Goal: Book appointment/travel/reservation

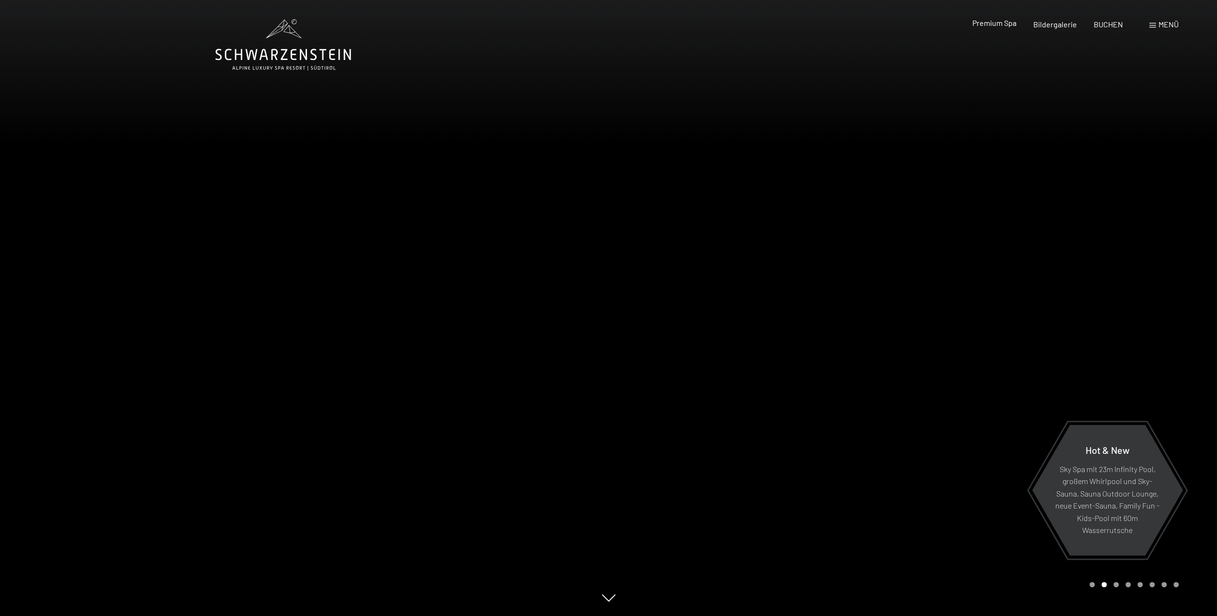
click at [1003, 24] on span "Premium Spa" at bounding box center [994, 22] width 44 height 9
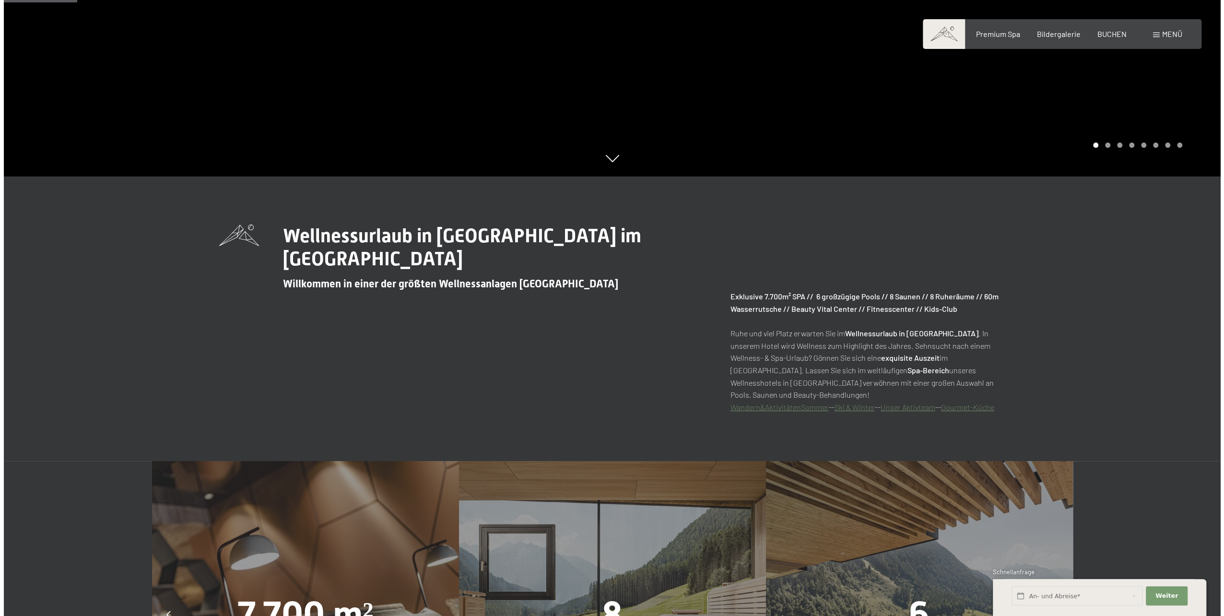
scroll to position [480, 0]
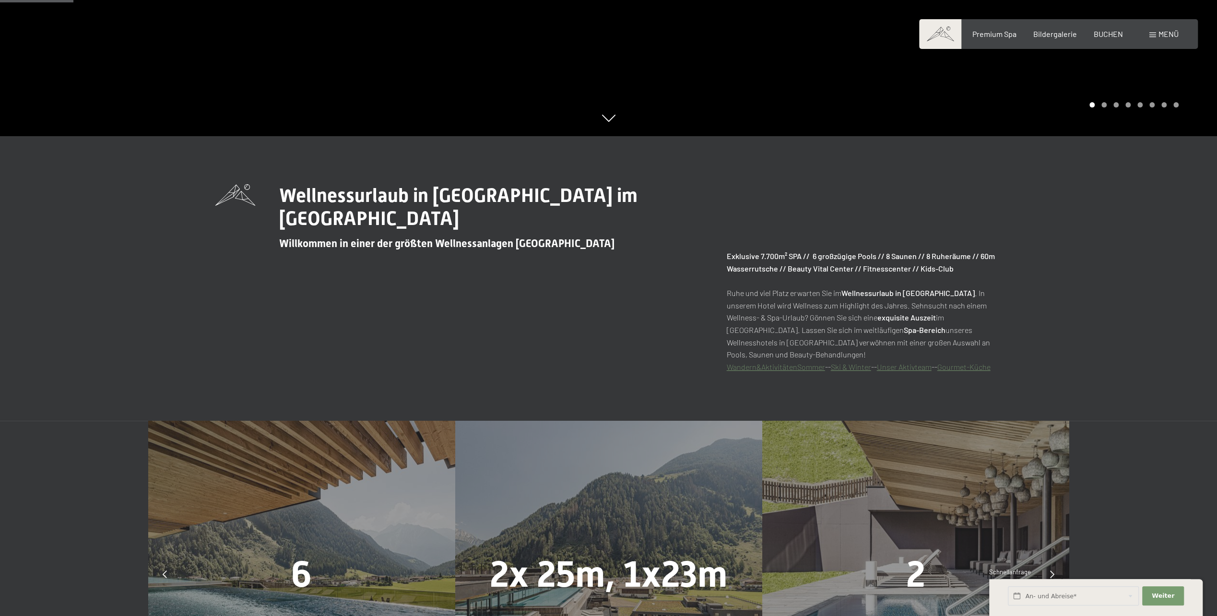
click at [1163, 34] on span "Menü" at bounding box center [1169, 33] width 20 height 9
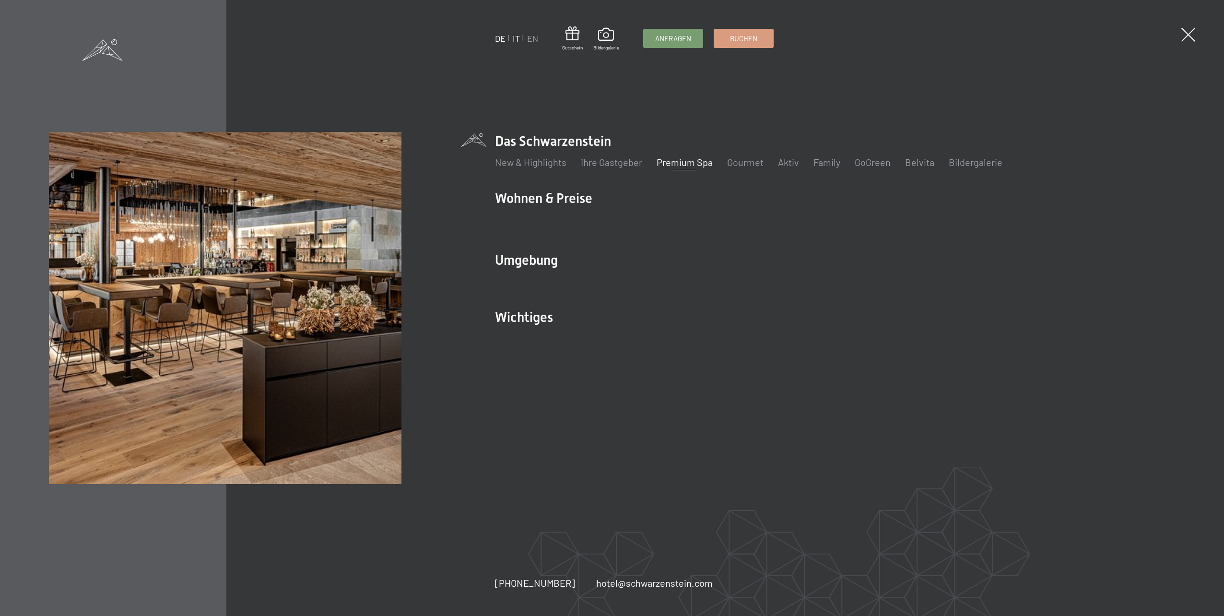
click at [516, 40] on link "IT" at bounding box center [516, 38] width 7 height 11
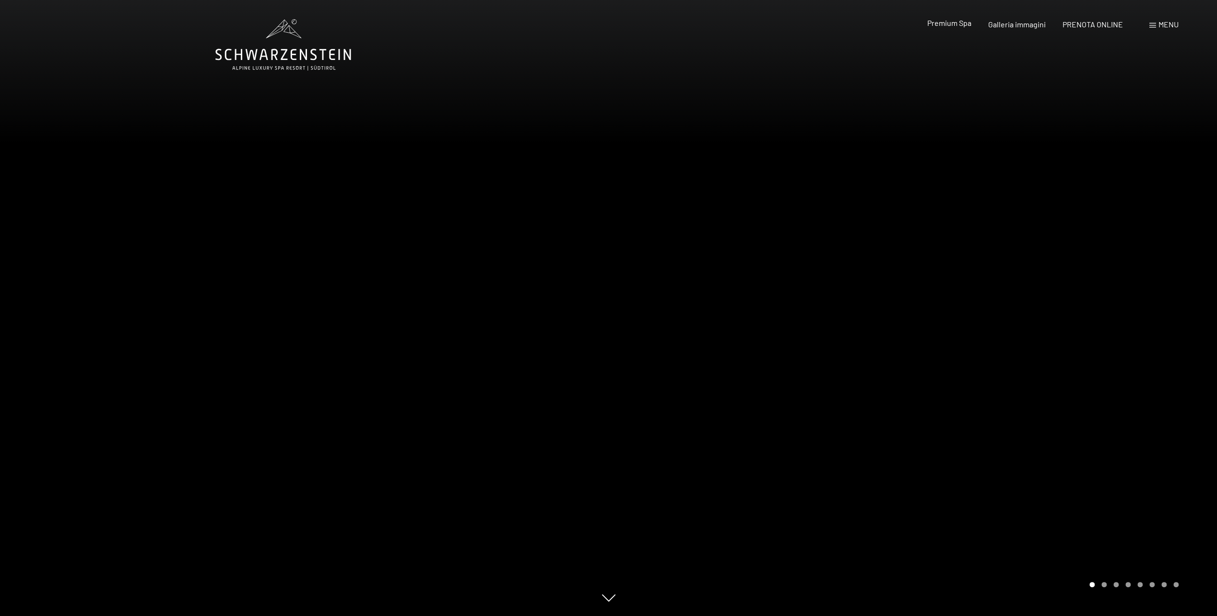
click at [939, 26] on span "Premium Spa" at bounding box center [949, 22] width 44 height 9
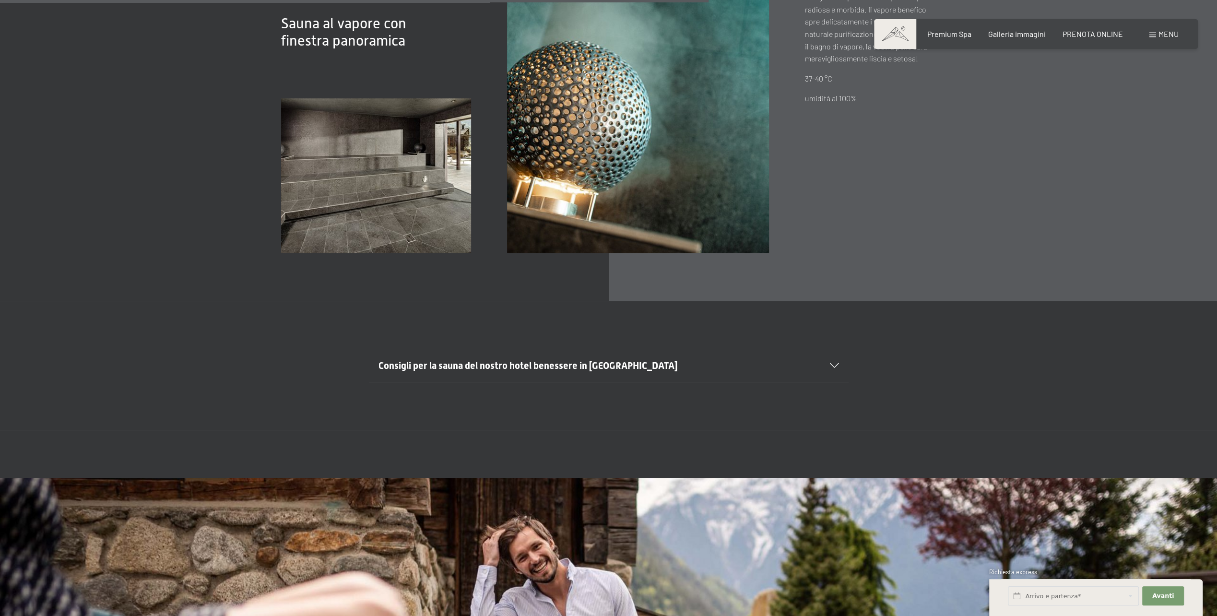
scroll to position [4318, 0]
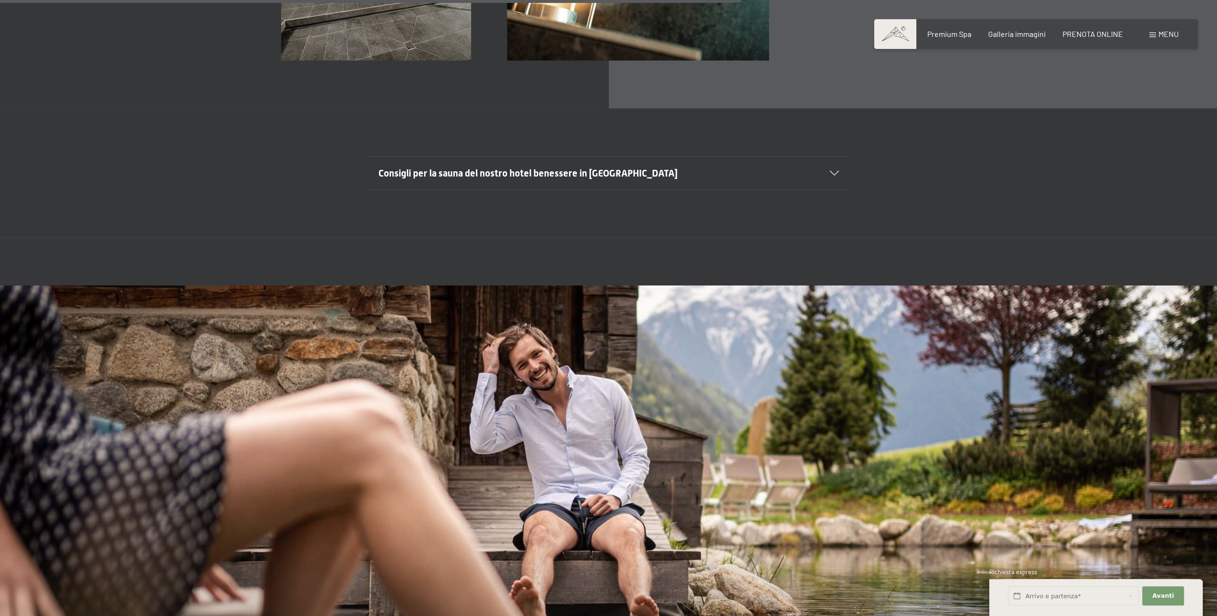
click at [836, 171] on icon at bounding box center [834, 173] width 9 height 5
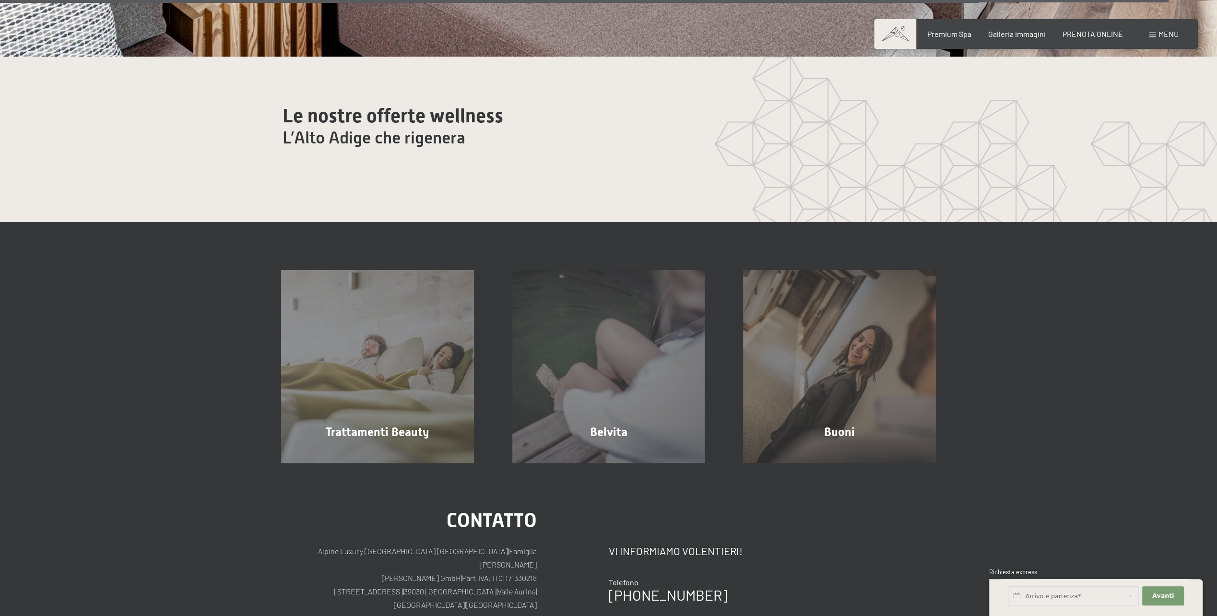
scroll to position [6908, 0]
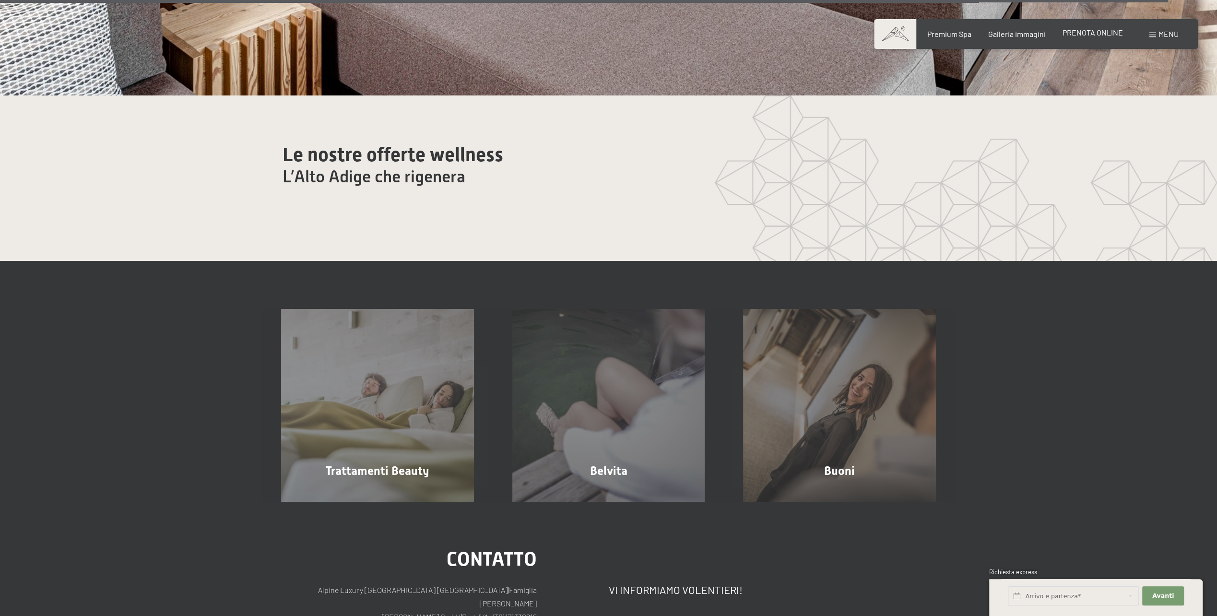
click at [1074, 36] on span "PRENOTA ONLINE" at bounding box center [1093, 32] width 60 height 9
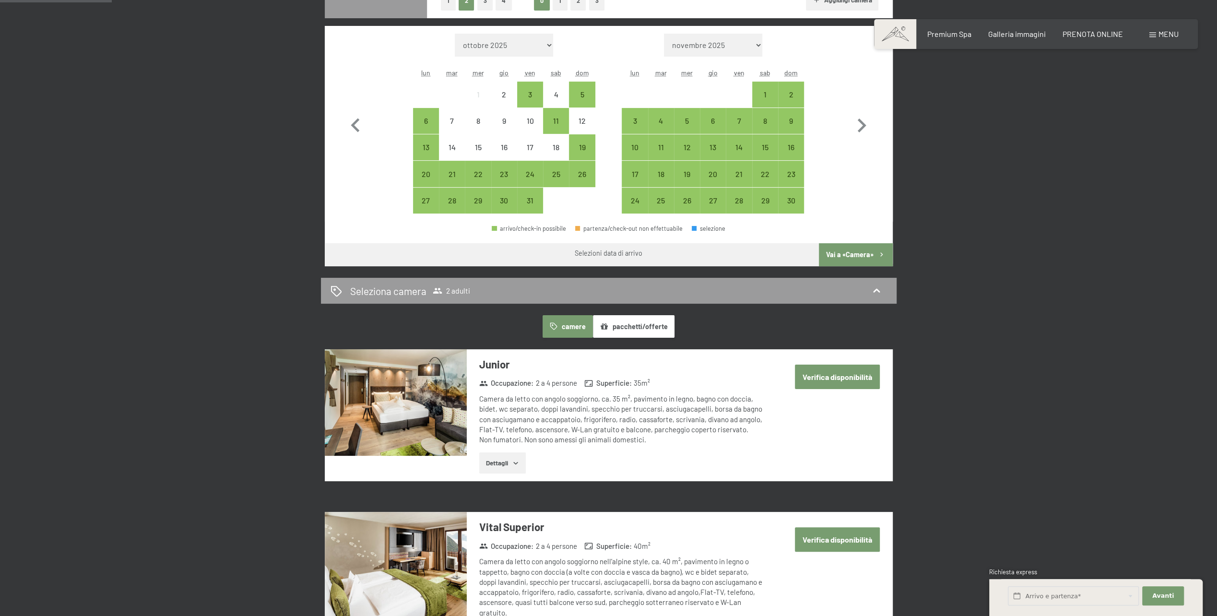
scroll to position [288, 0]
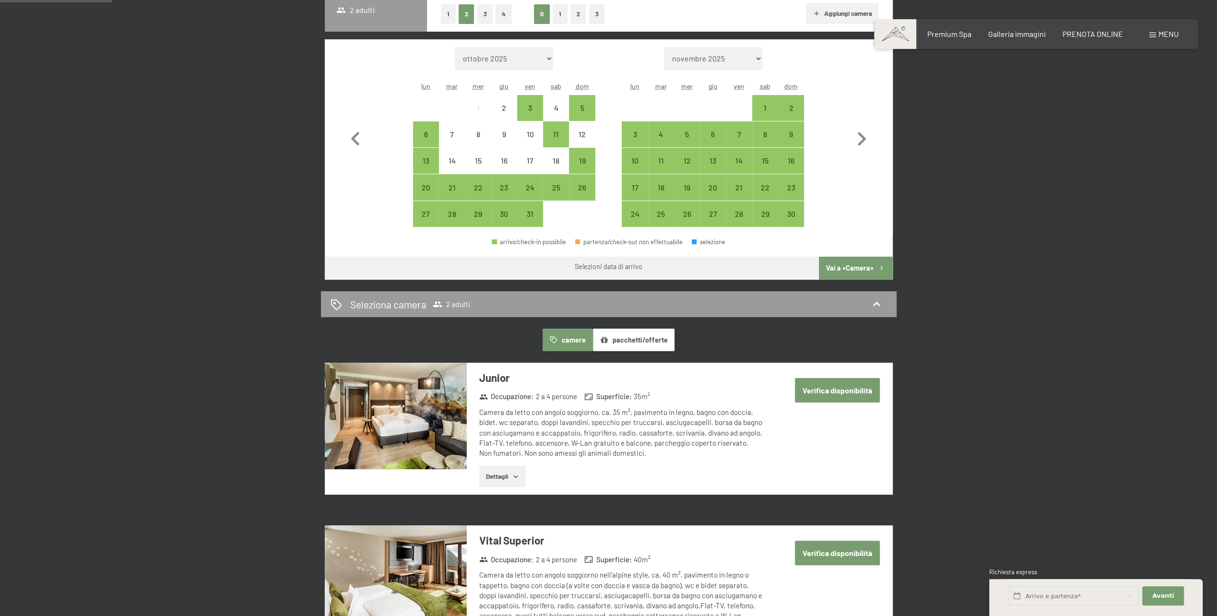
click at [492, 474] on button "Dettagli" at bounding box center [502, 476] width 47 height 21
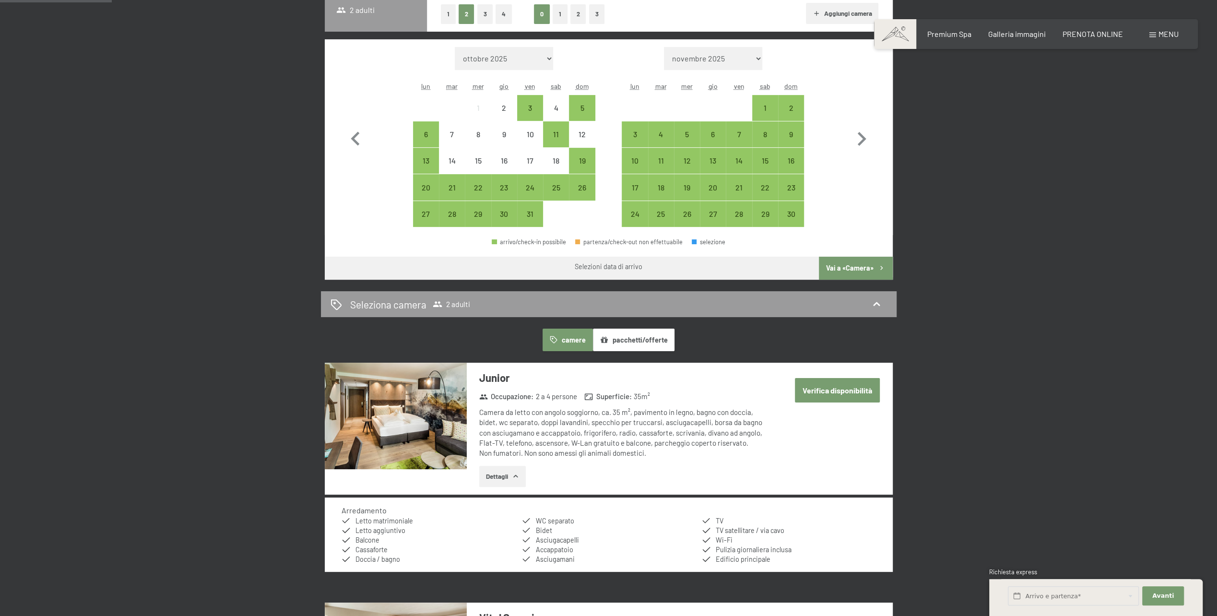
click at [813, 390] on button "Verifica disponibilità" at bounding box center [837, 390] width 85 height 24
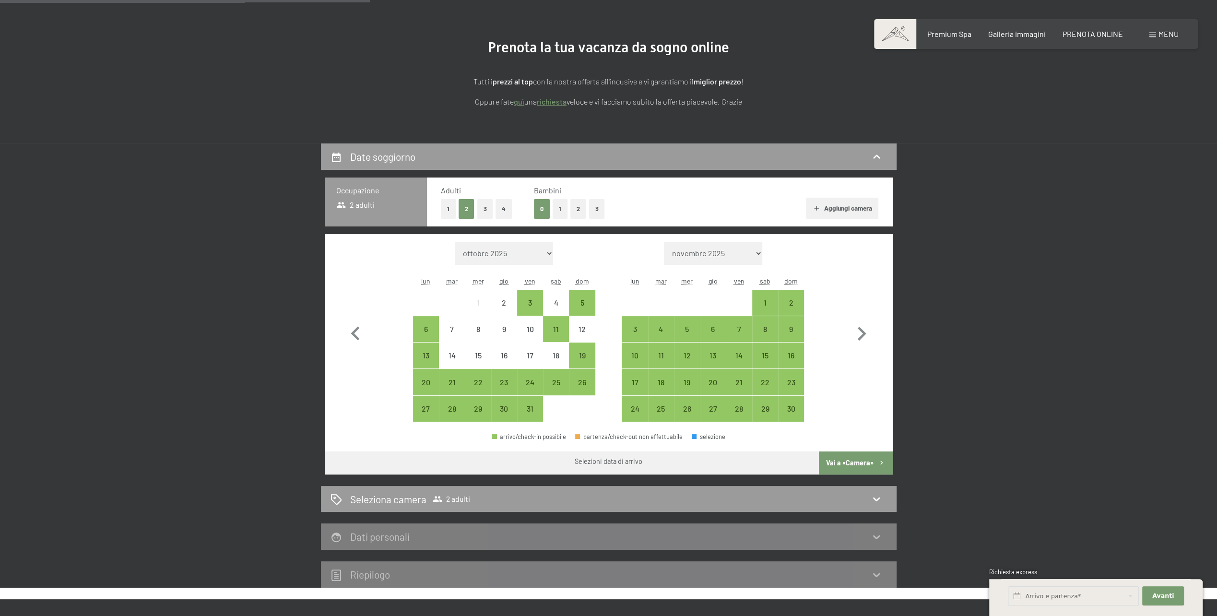
scroll to position [93, 0]
click at [531, 299] on div "3" at bounding box center [530, 311] width 24 height 24
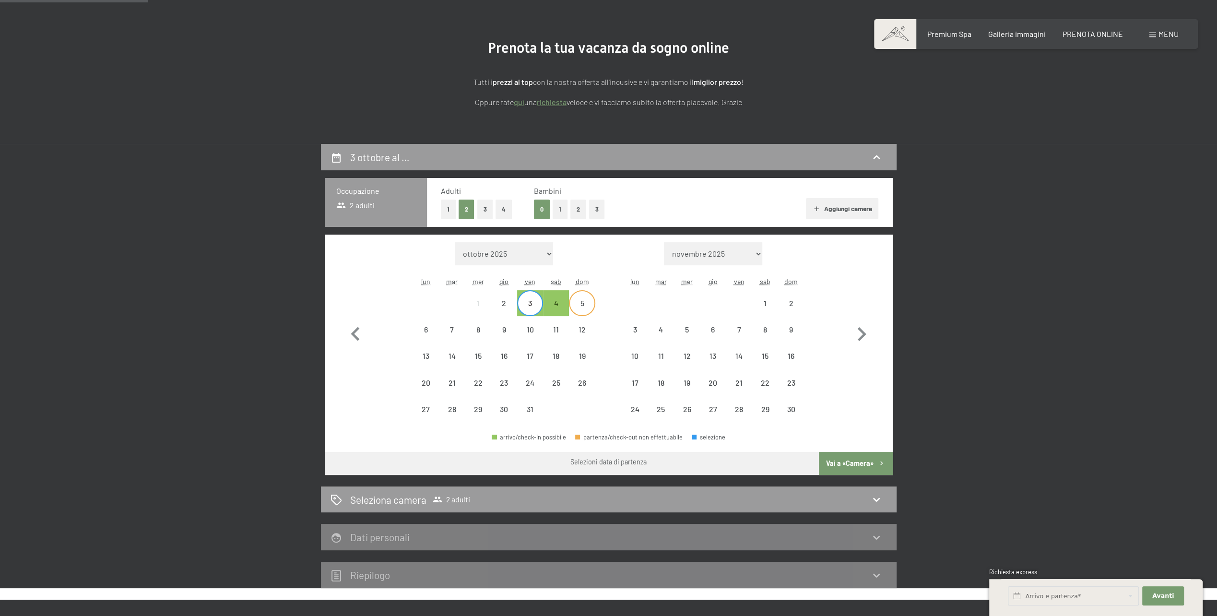
click at [578, 299] on div "5" at bounding box center [582, 311] width 24 height 24
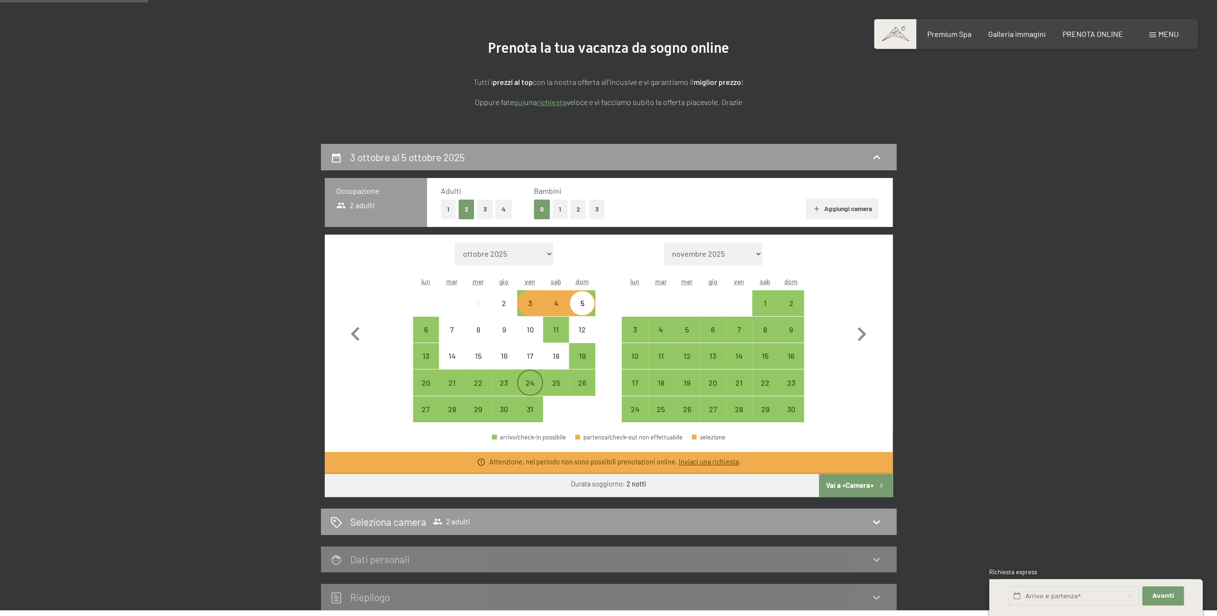
click at [532, 380] on div "24" at bounding box center [530, 391] width 24 height 24
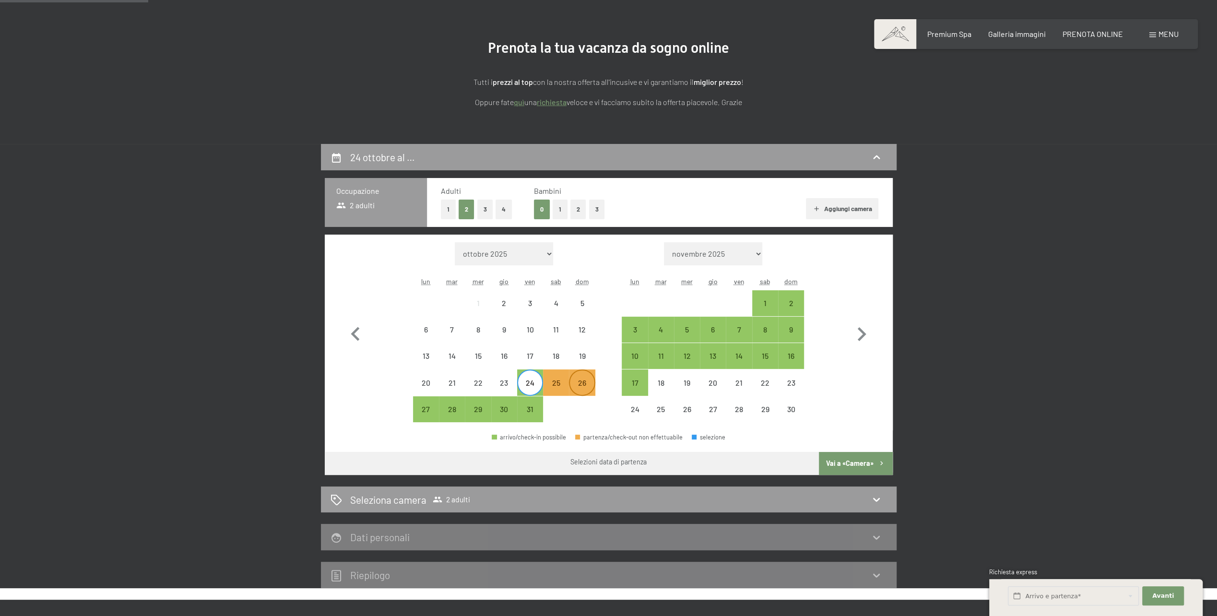
click at [578, 376] on div "26" at bounding box center [582, 382] width 24 height 24
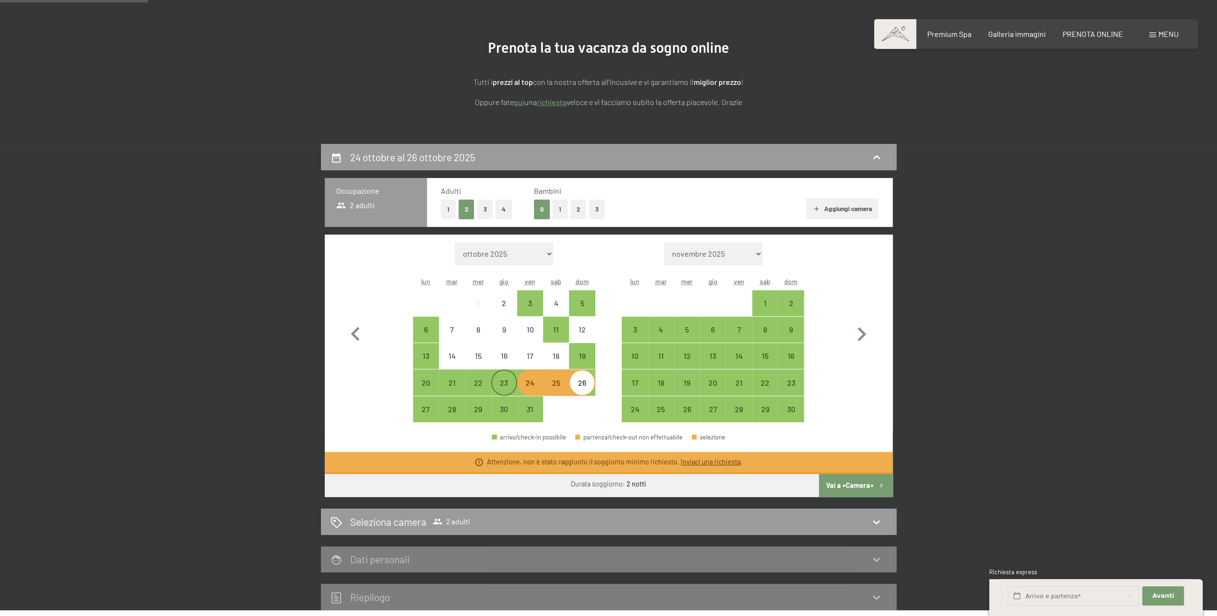
click at [502, 385] on div "23" at bounding box center [504, 391] width 24 height 24
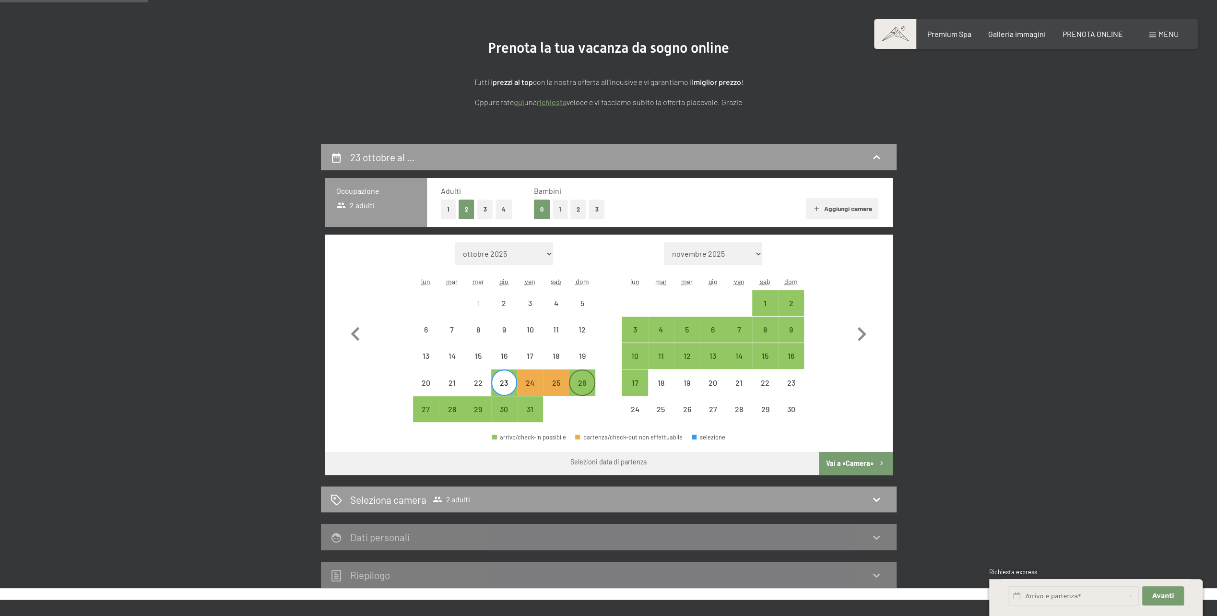
click at [577, 381] on div "26" at bounding box center [582, 391] width 24 height 24
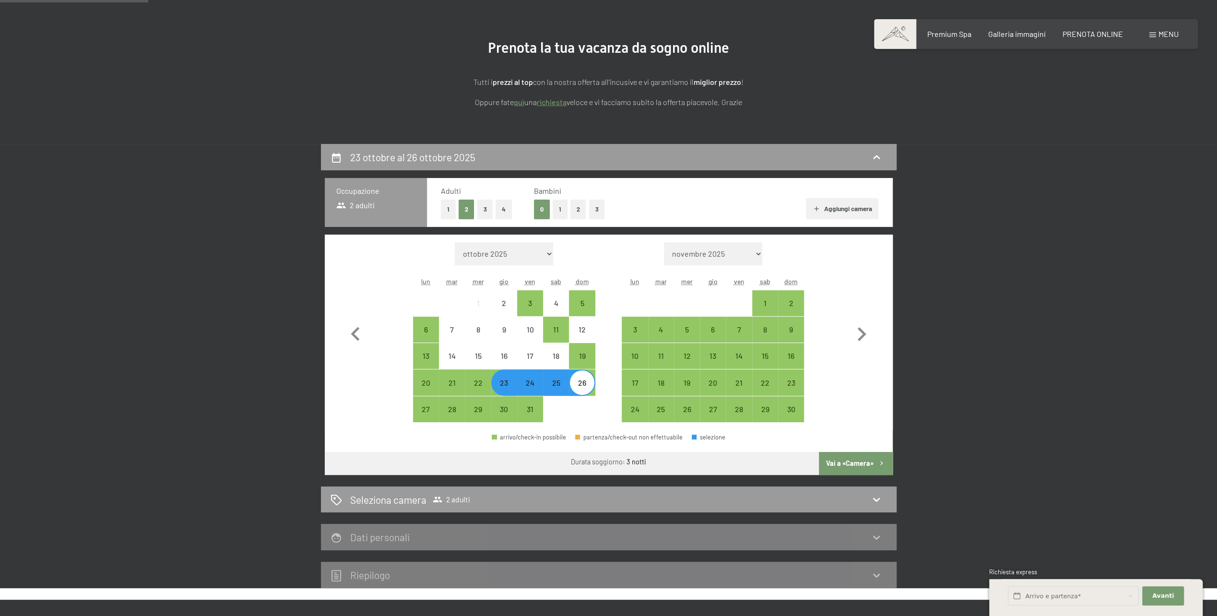
click at [842, 464] on button "Vai a «Camera»" at bounding box center [855, 463] width 73 height 23
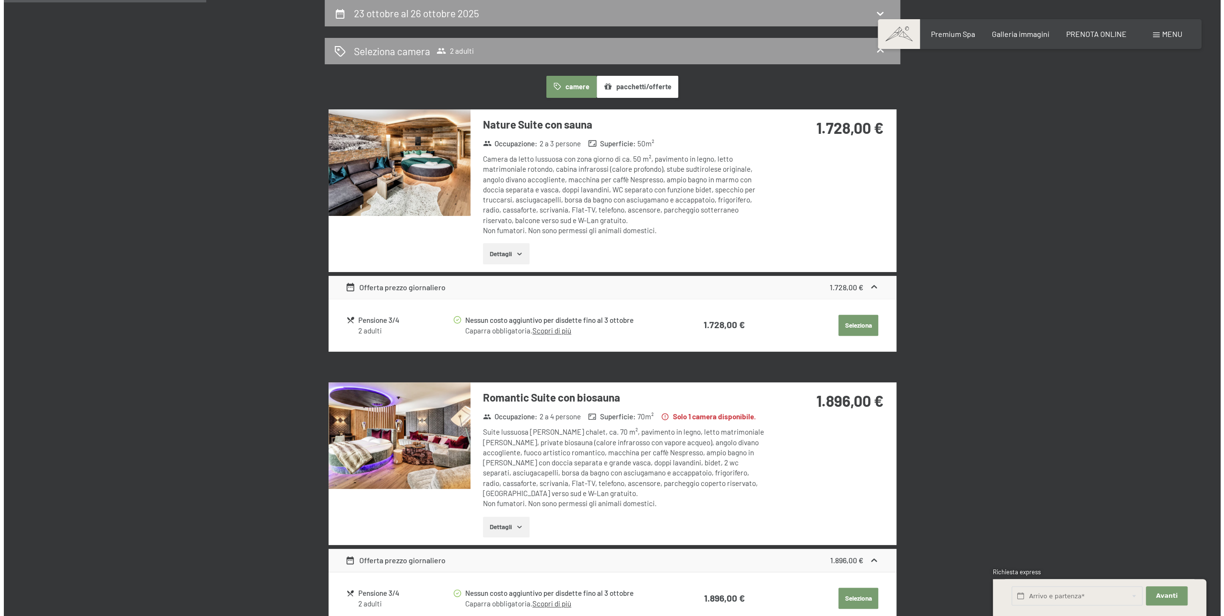
scroll to position [0, 0]
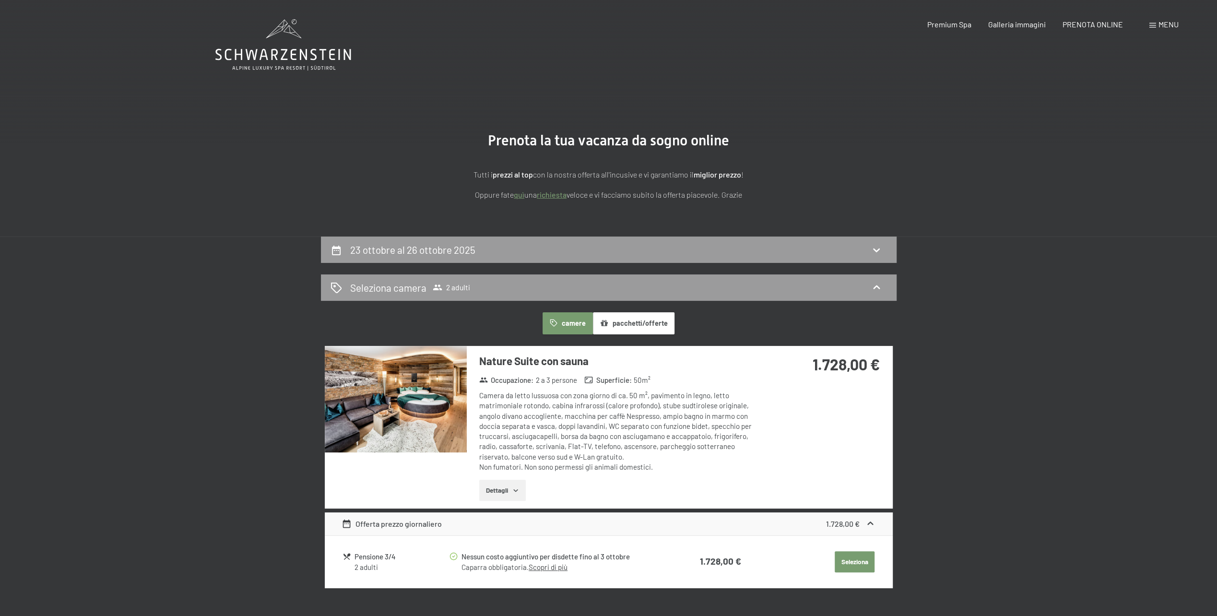
click at [1163, 25] on span "Menu" at bounding box center [1169, 24] width 20 height 9
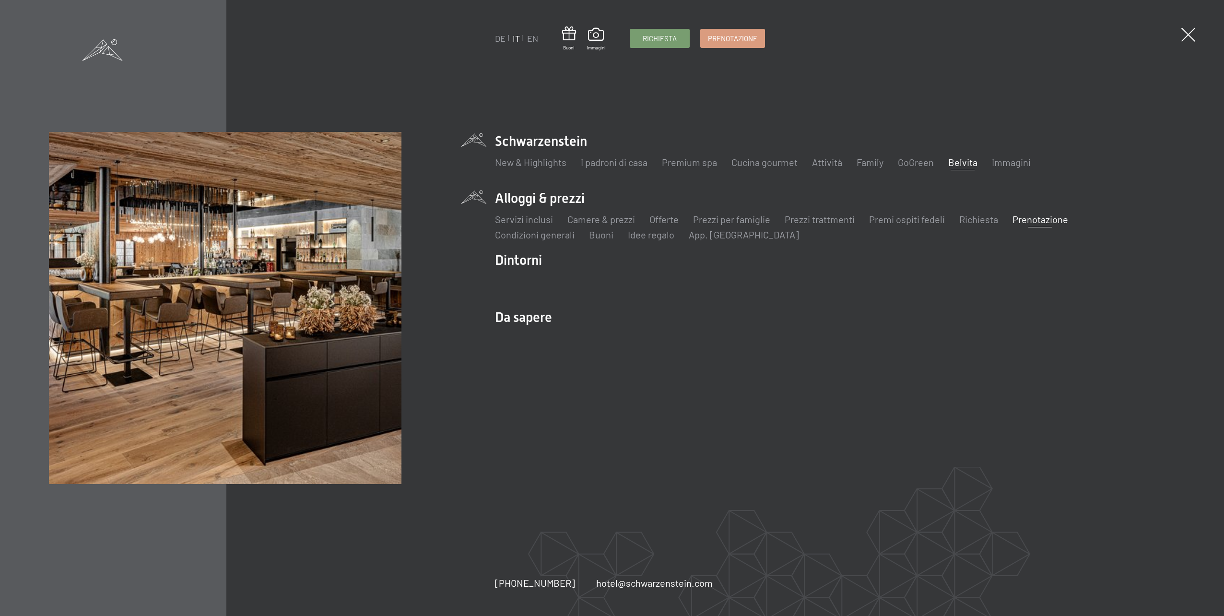
click at [955, 163] on link "Belvita" at bounding box center [963, 162] width 29 height 12
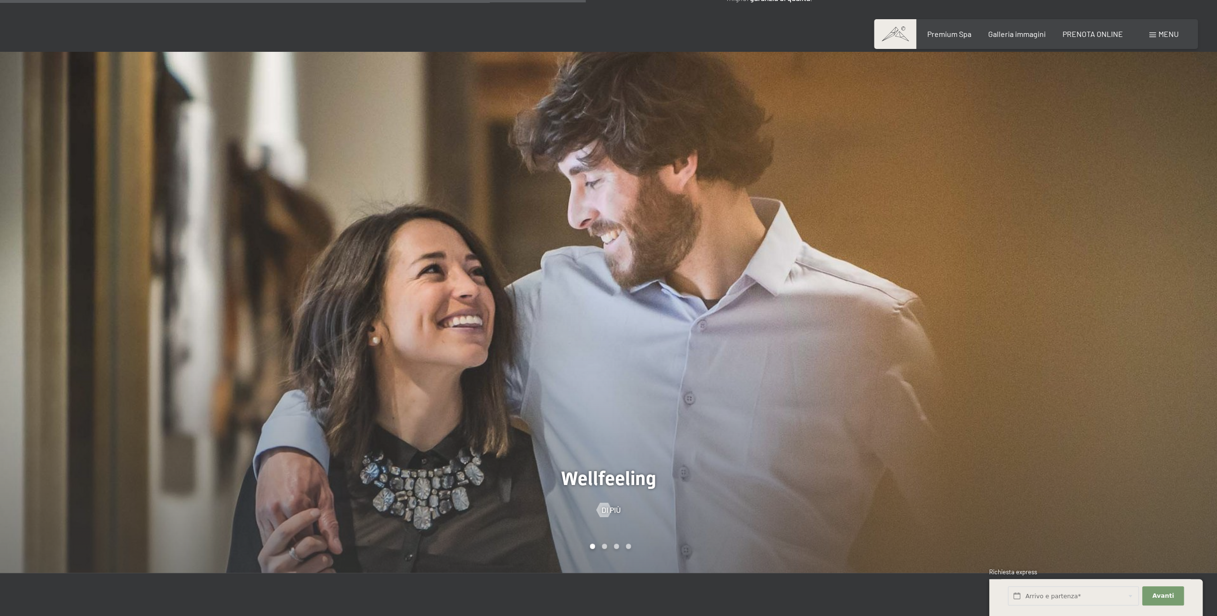
scroll to position [864, 0]
